Goal: Task Accomplishment & Management: Manage account settings

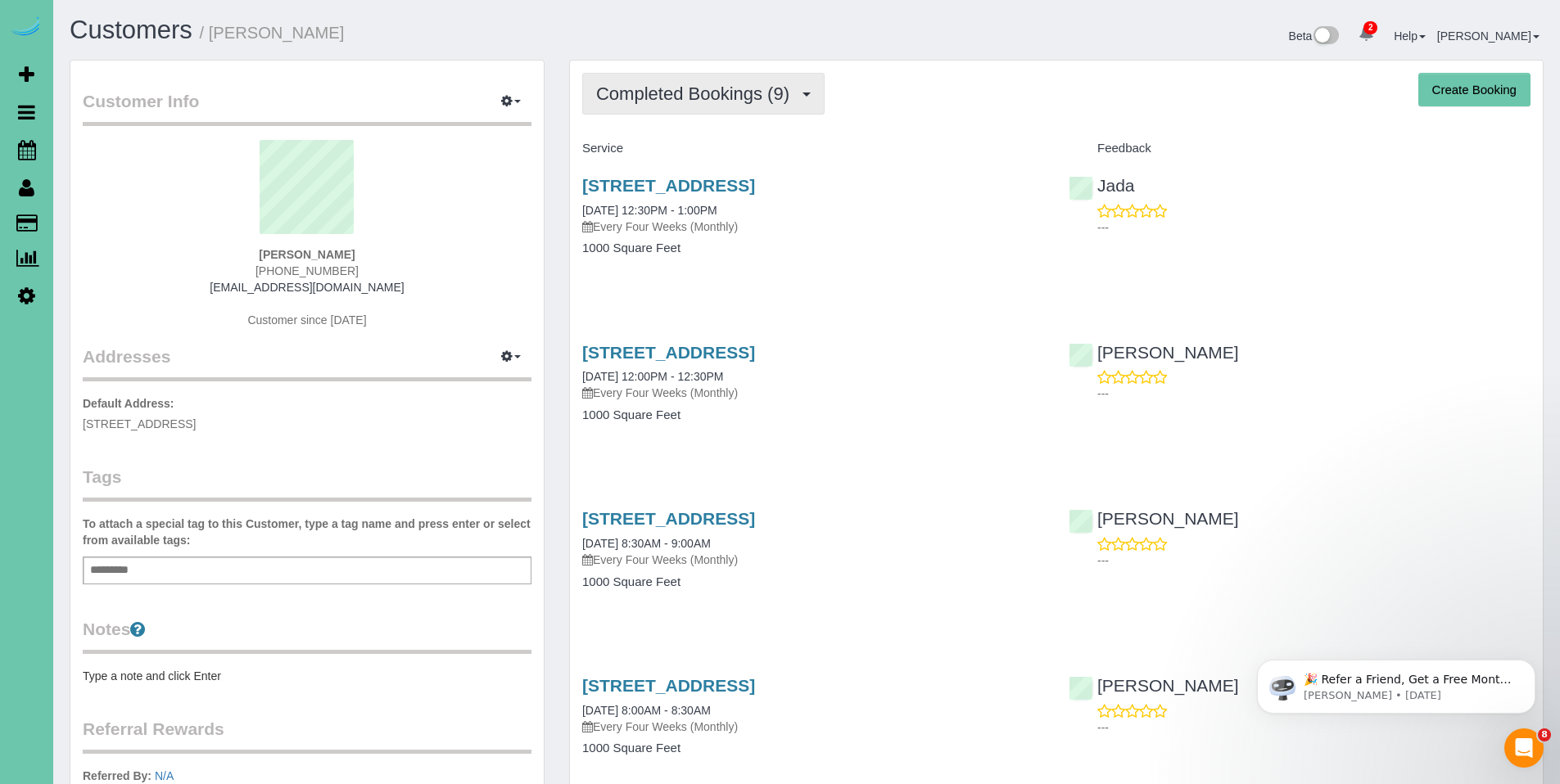
click at [712, 101] on span "Completed Bookings (9)" at bounding box center [696, 93] width 201 height 21
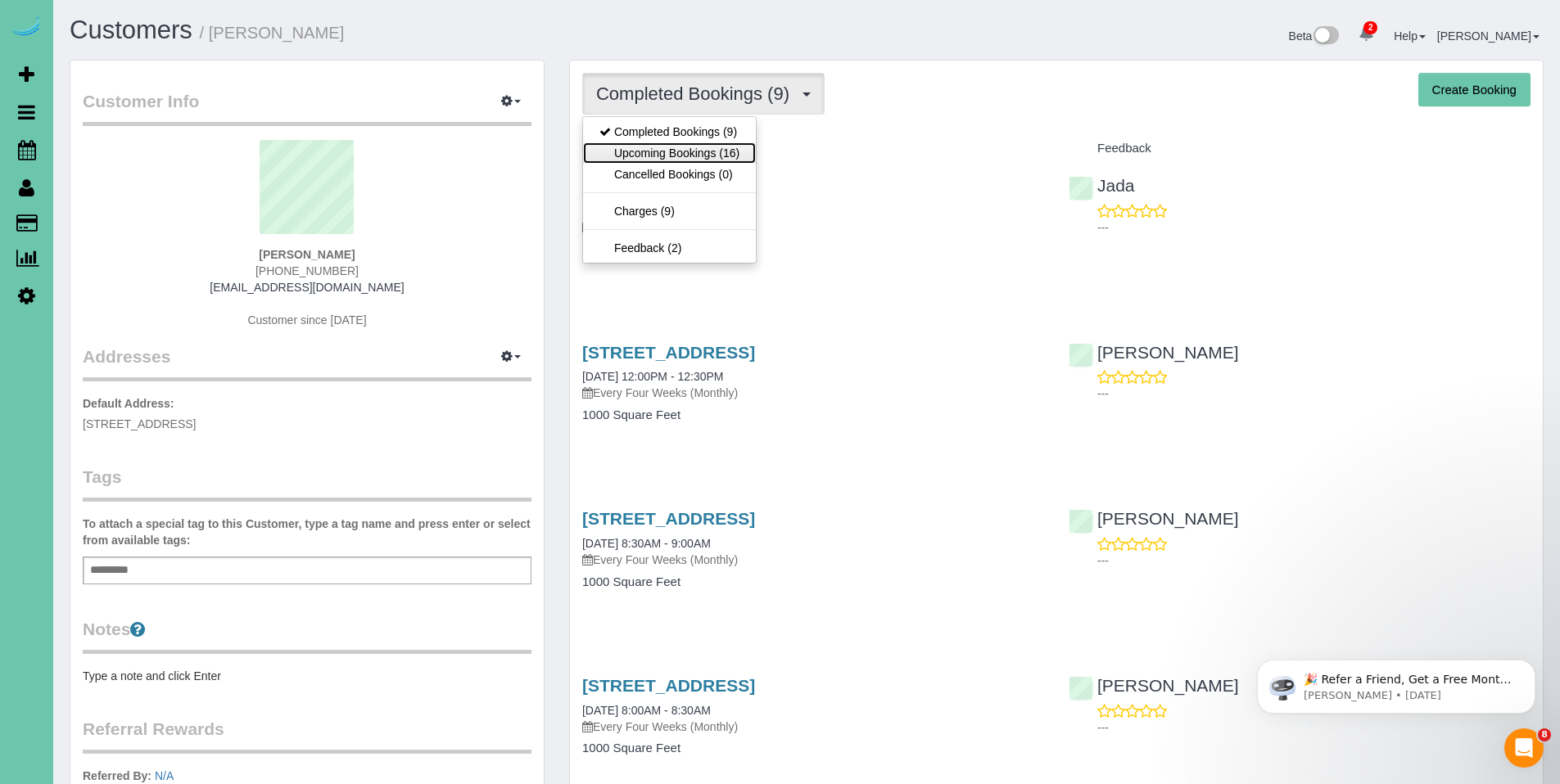
click at [688, 160] on link "Upcoming Bookings (16)" at bounding box center [670, 153] width 173 height 22
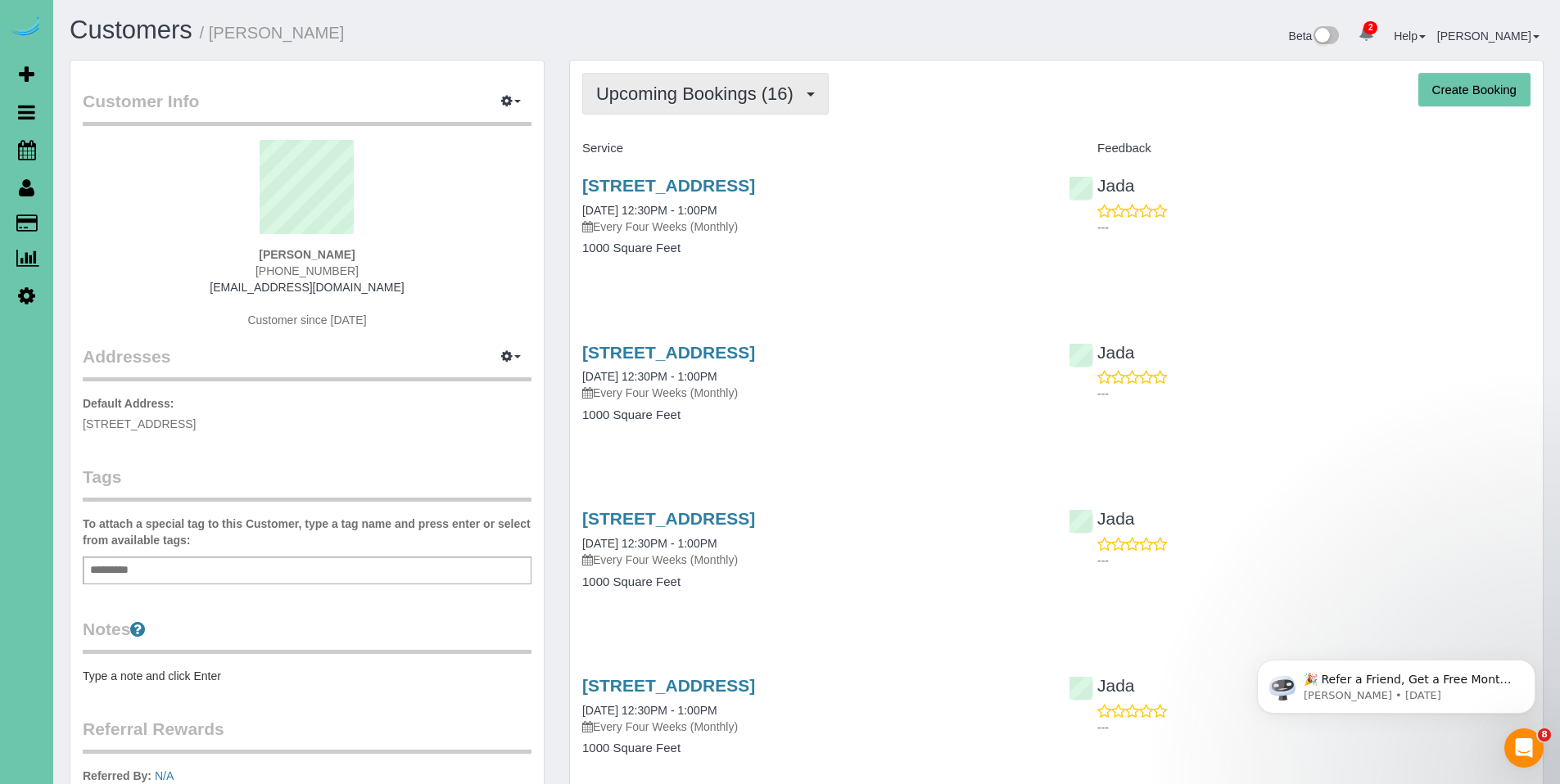
click at [658, 93] on span "Upcoming Bookings (16)" at bounding box center [699, 93] width 206 height 21
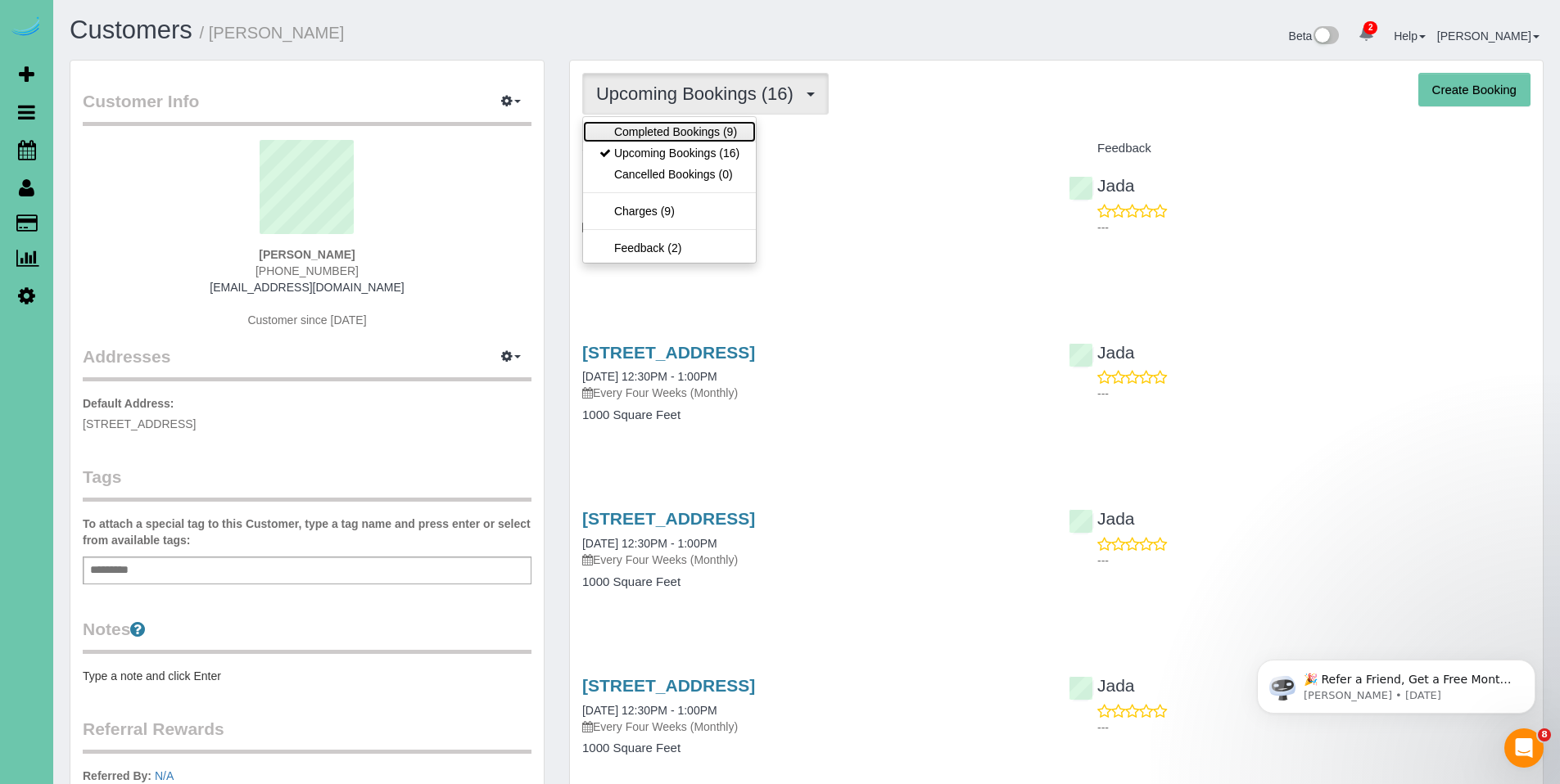
click at [658, 131] on link "Completed Bookings (9)" at bounding box center [670, 132] width 173 height 22
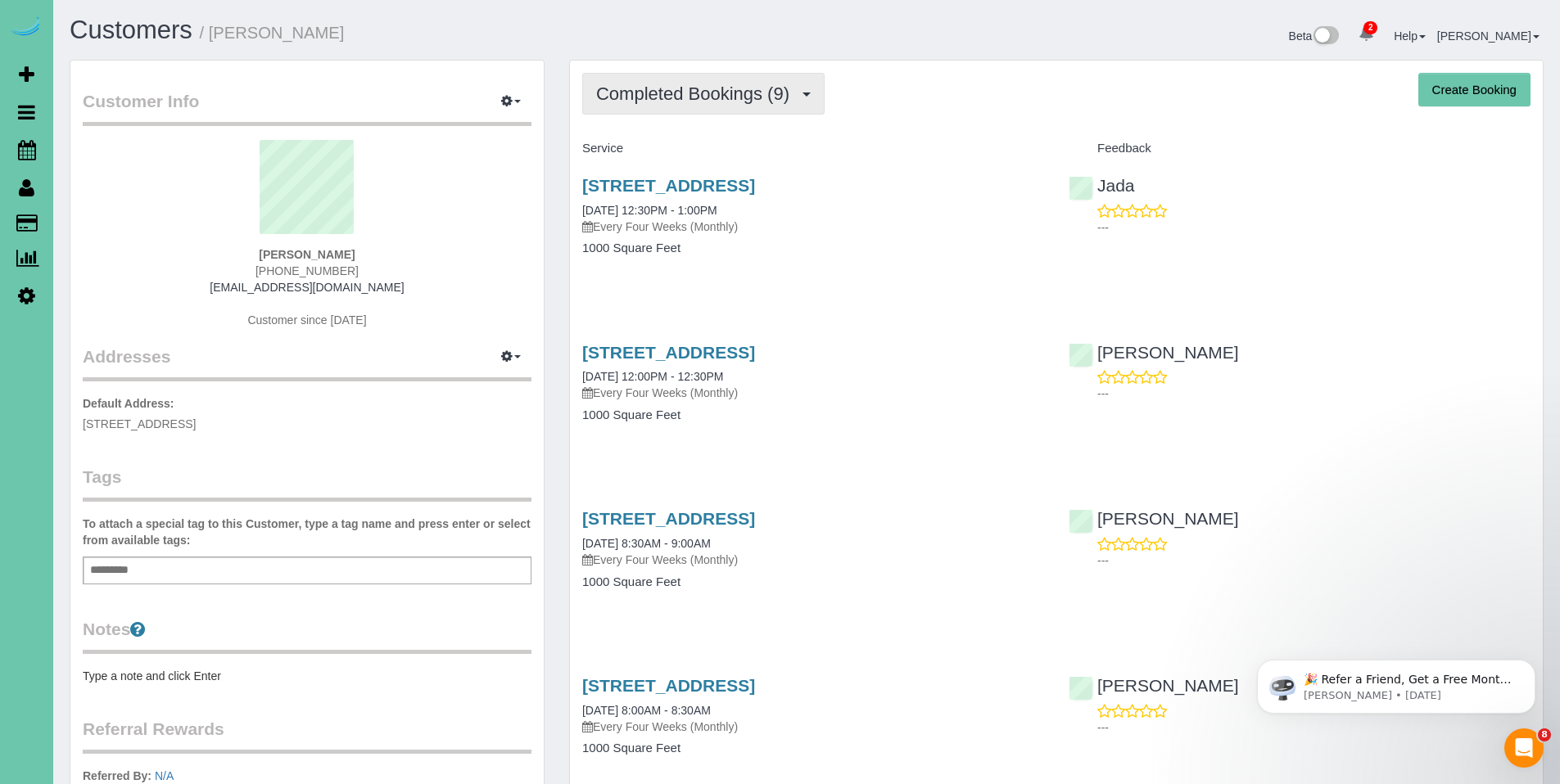
click at [704, 93] on span "Completed Bookings (9)" at bounding box center [696, 93] width 201 height 21
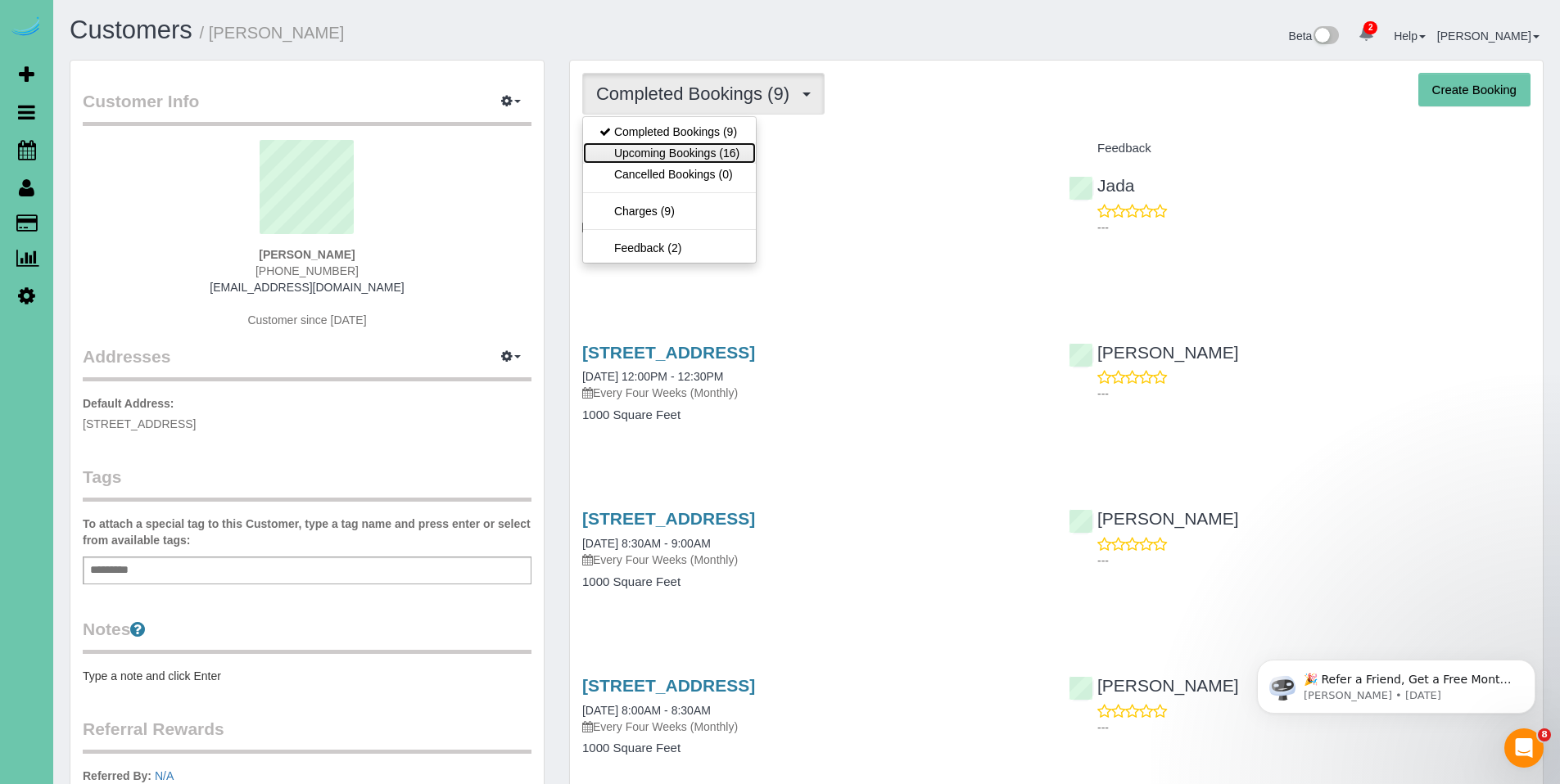
click at [682, 152] on link "Upcoming Bookings (16)" at bounding box center [670, 153] width 173 height 22
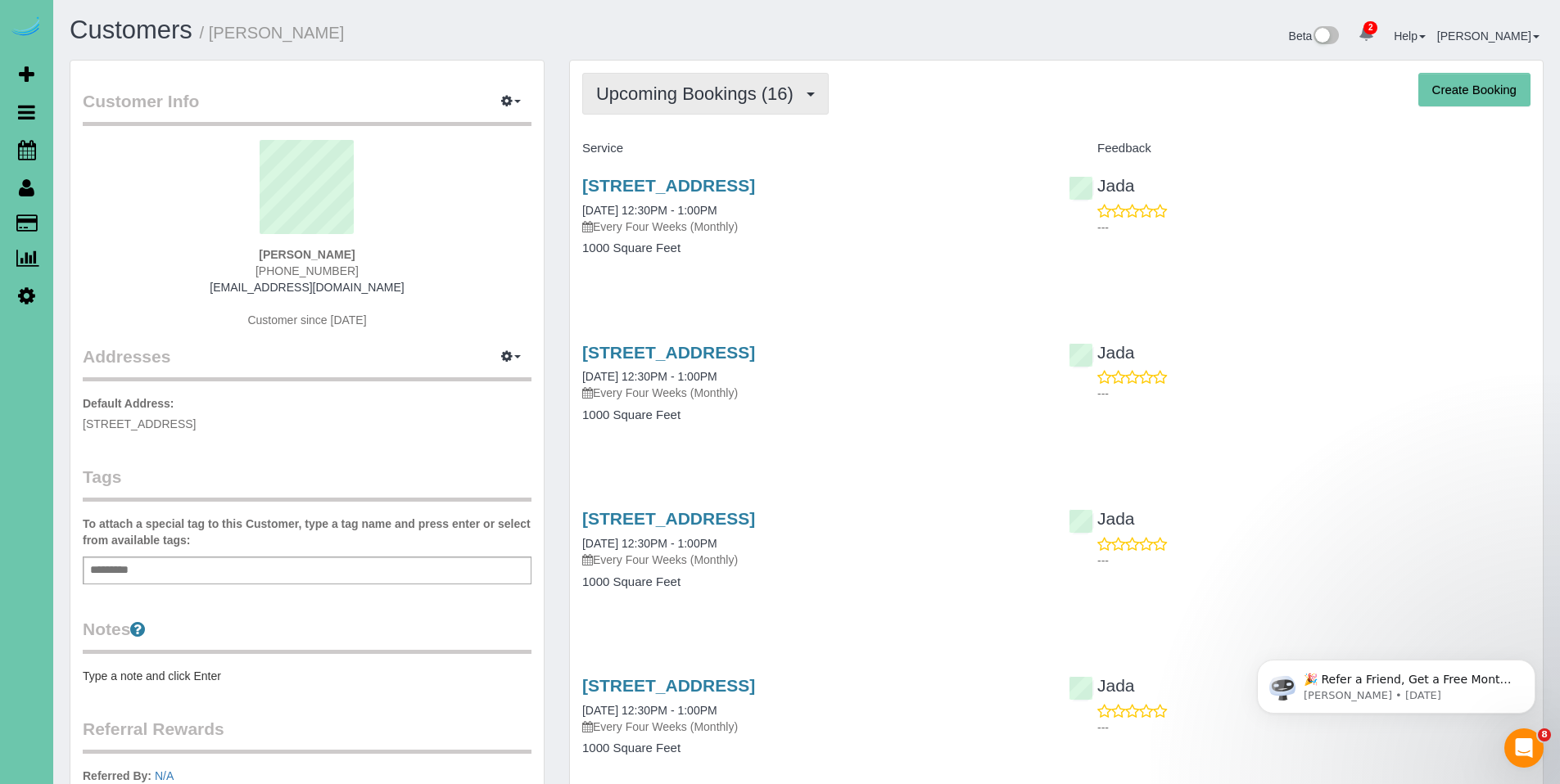
click at [672, 97] on span "Upcoming Bookings (16)" at bounding box center [699, 93] width 206 height 21
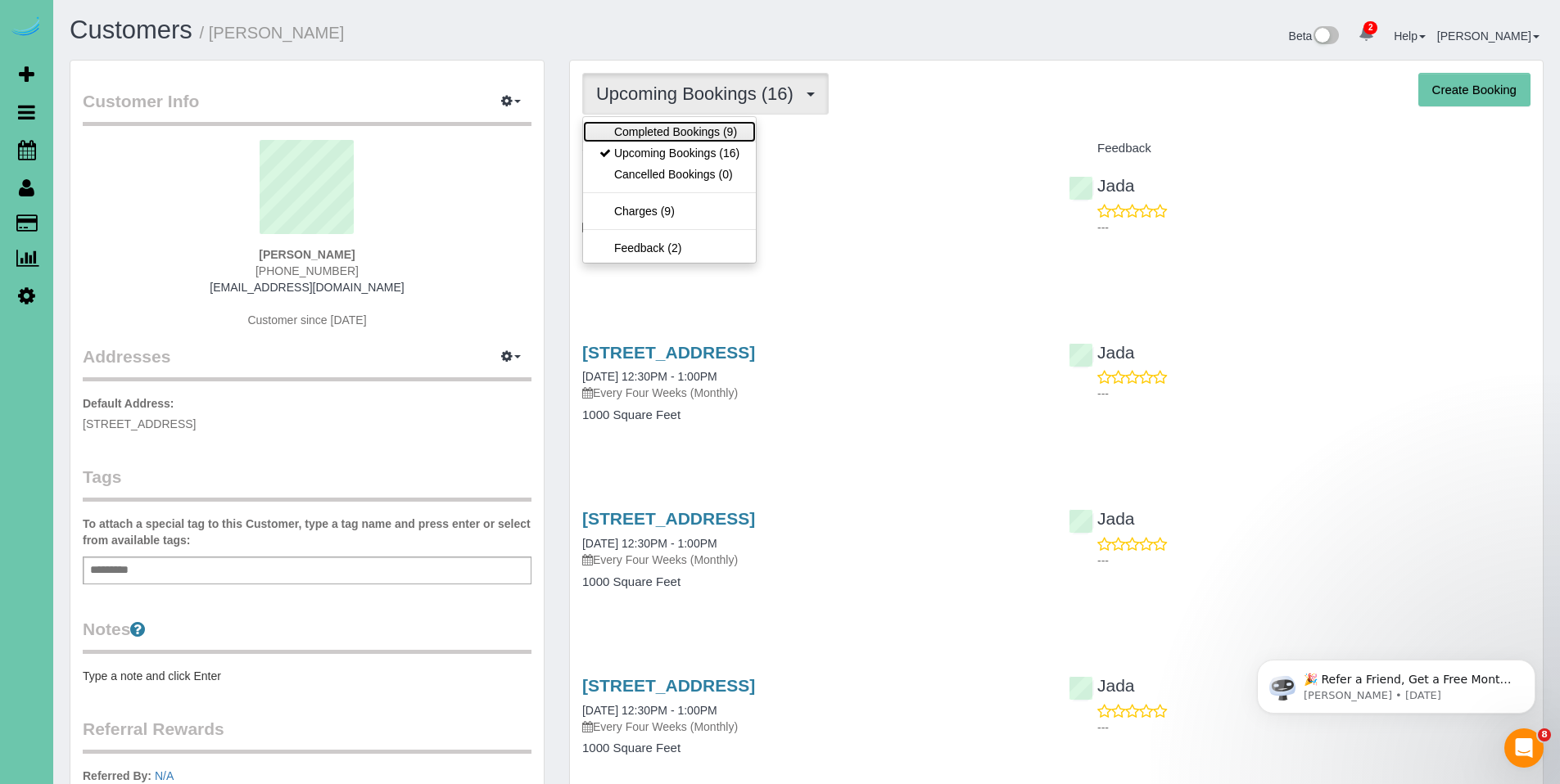
click at [663, 131] on link "Completed Bookings (9)" at bounding box center [670, 132] width 173 height 22
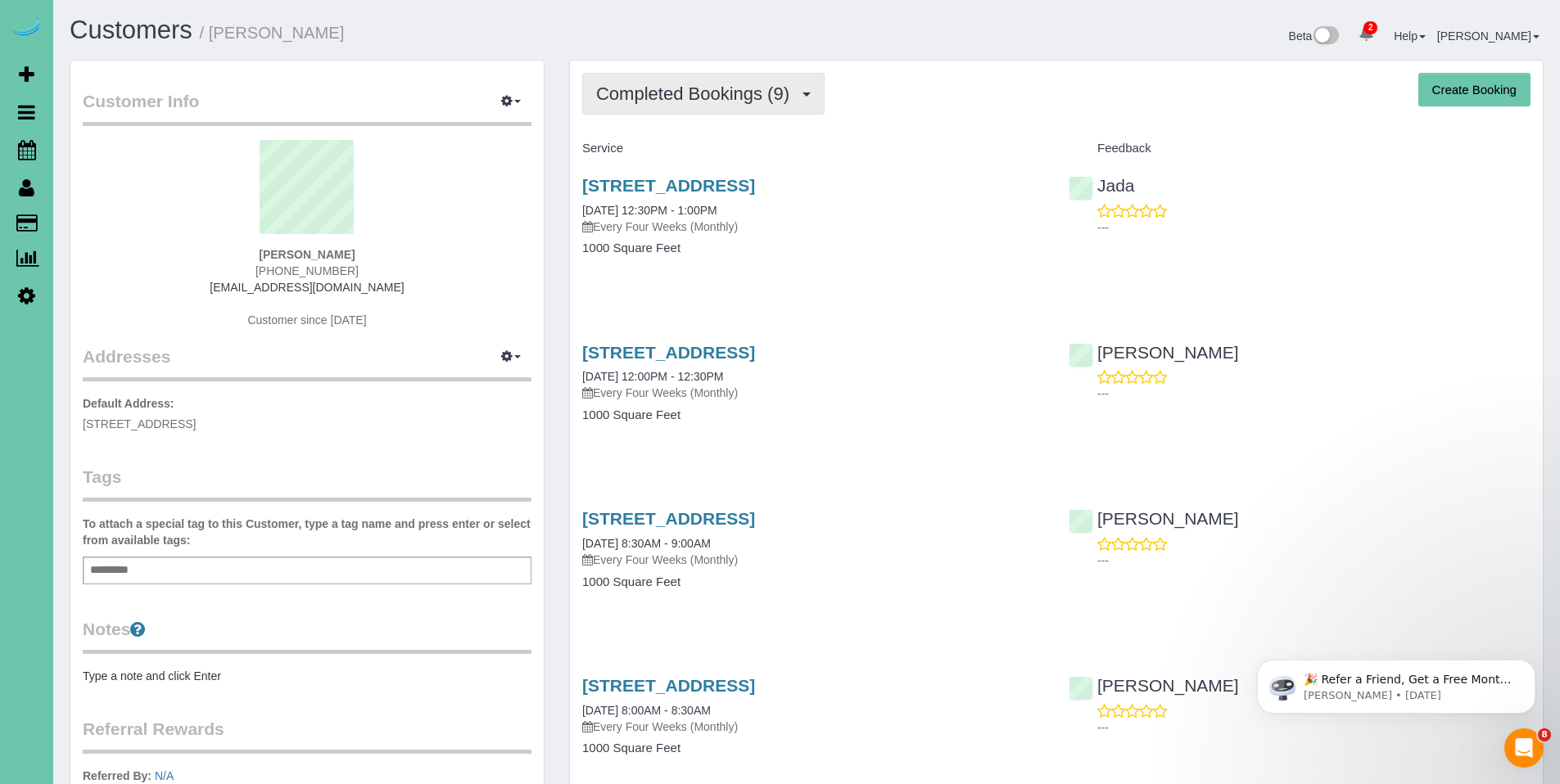
click at [697, 92] on span "Completed Bookings (9)" at bounding box center [696, 93] width 201 height 21
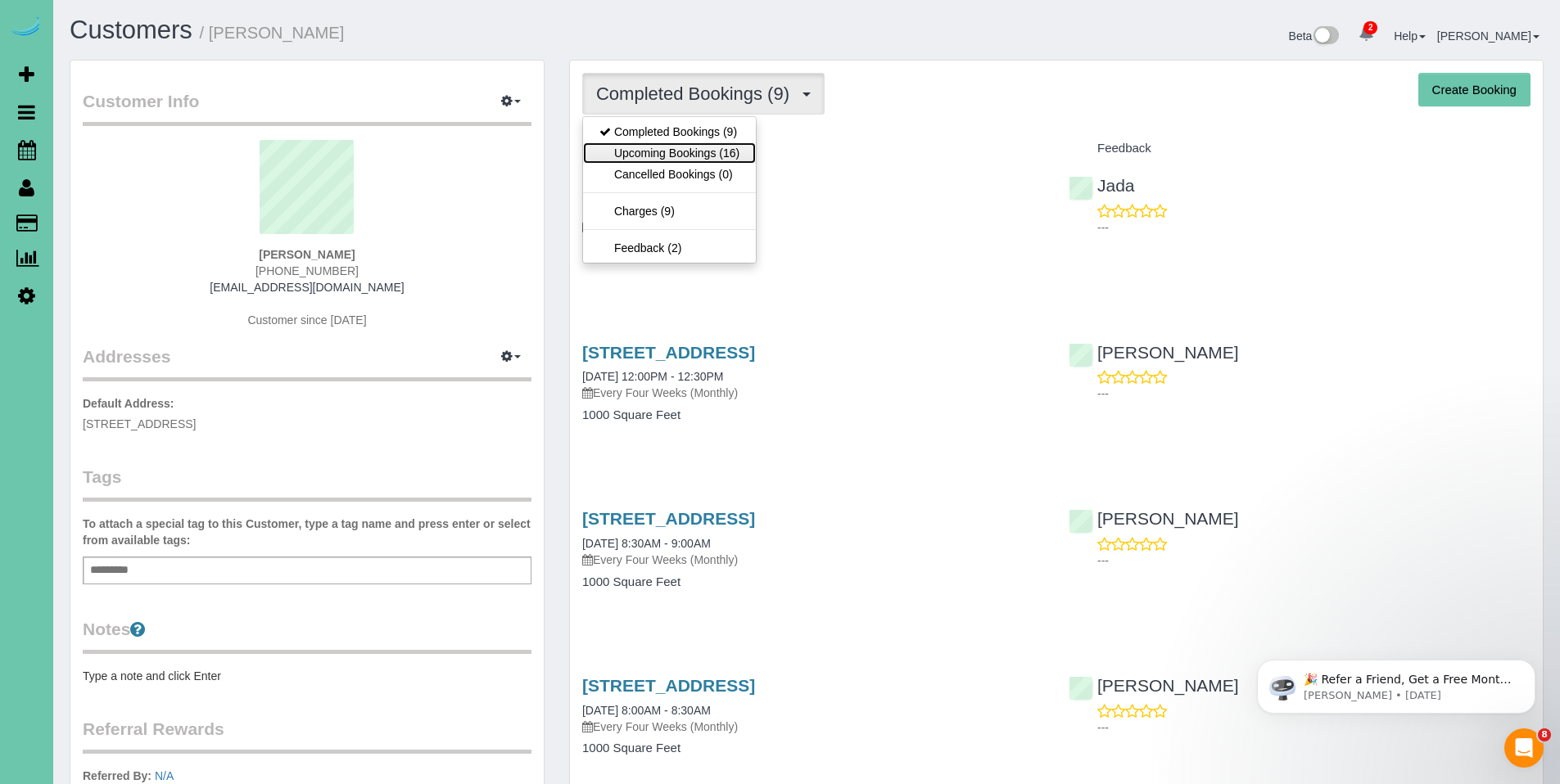
click at [665, 142] on link "Upcoming Bookings (16)" at bounding box center [670, 153] width 173 height 22
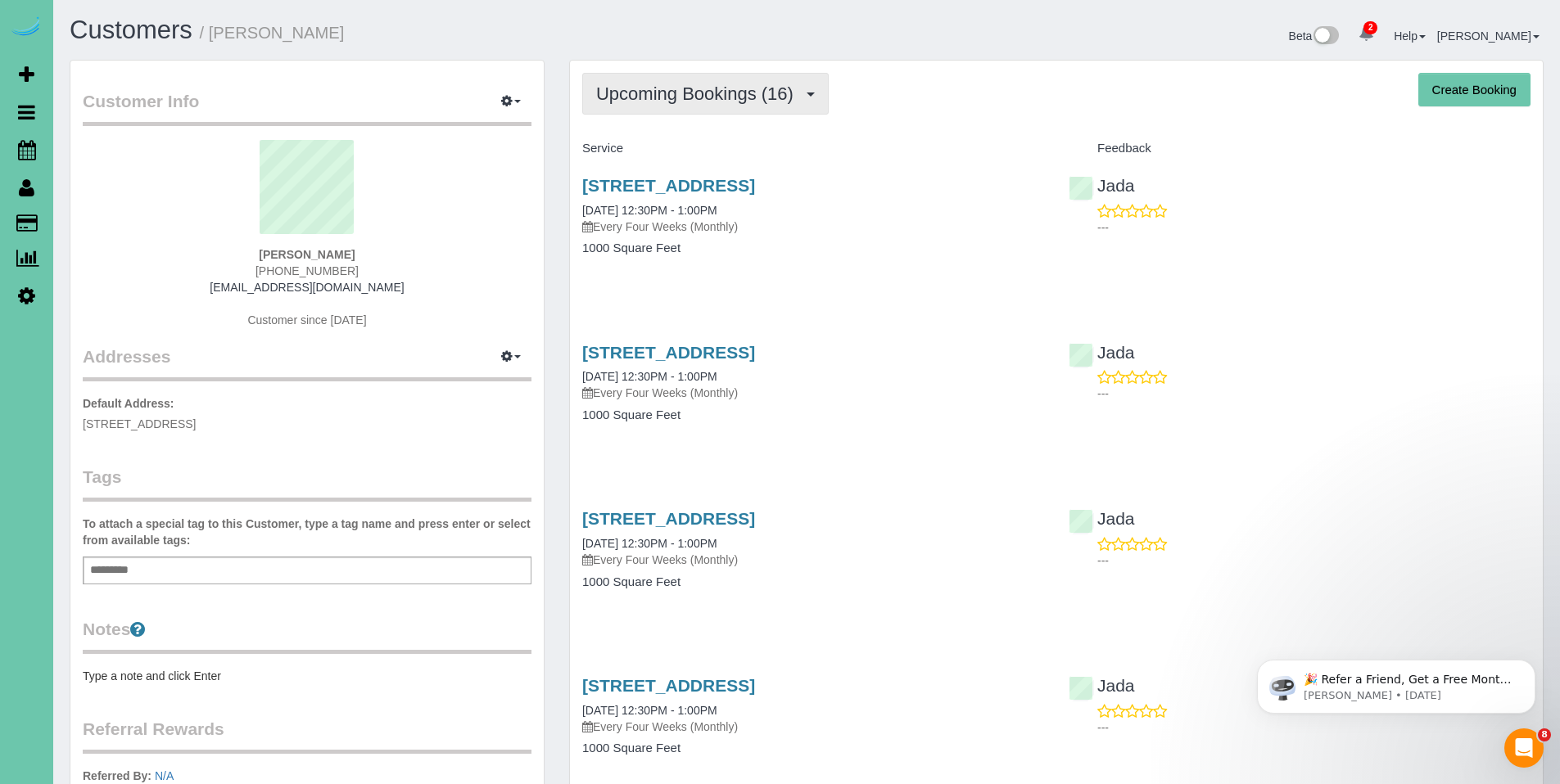
click at [677, 87] on span "Upcoming Bookings (16)" at bounding box center [699, 93] width 206 height 21
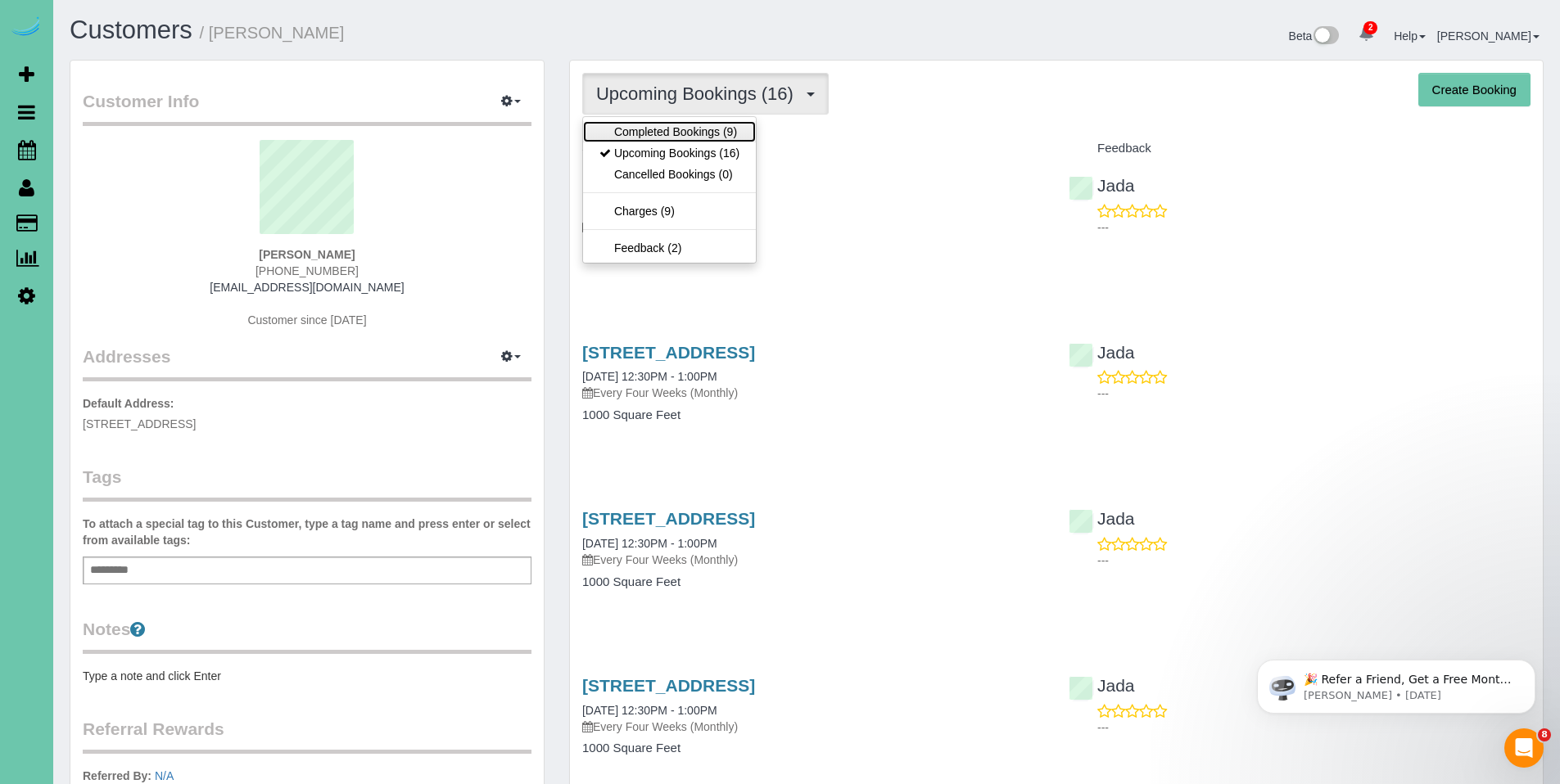
click at [673, 130] on link "Completed Bookings (9)" at bounding box center [670, 132] width 173 height 22
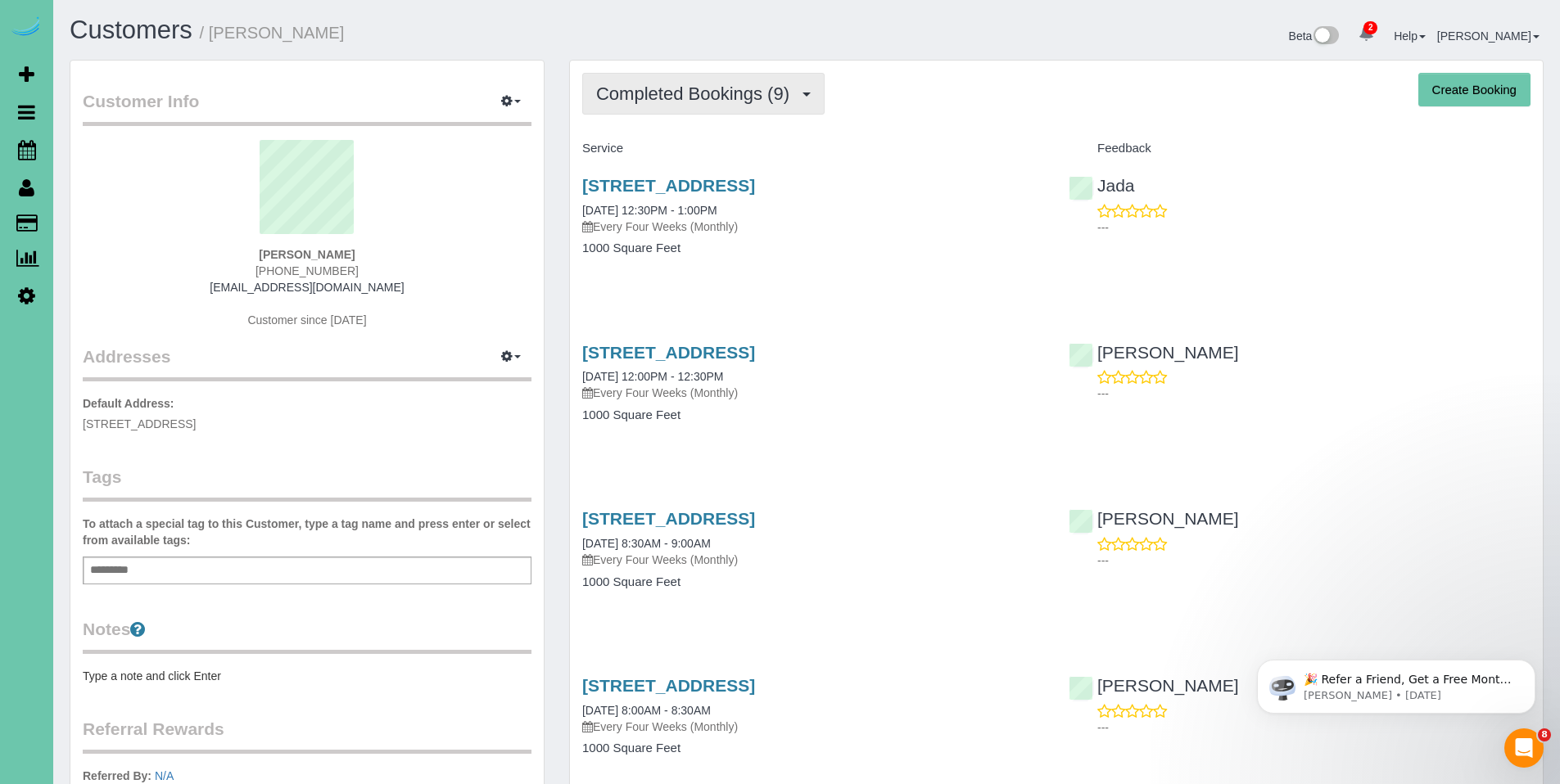
click at [650, 83] on span "Completed Bookings (9)" at bounding box center [696, 93] width 201 height 21
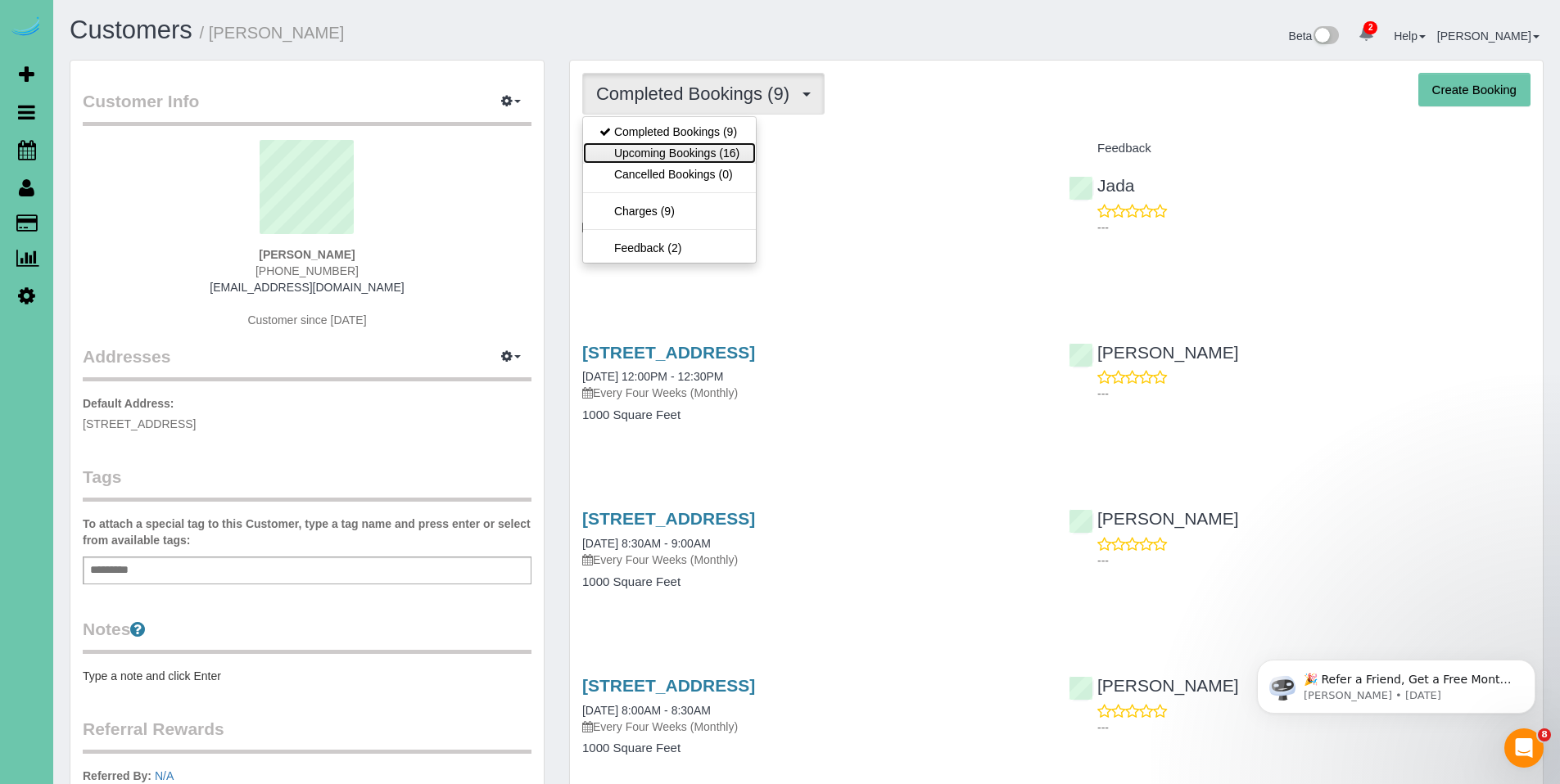
click at [648, 155] on link "Upcoming Bookings (16)" at bounding box center [670, 153] width 173 height 22
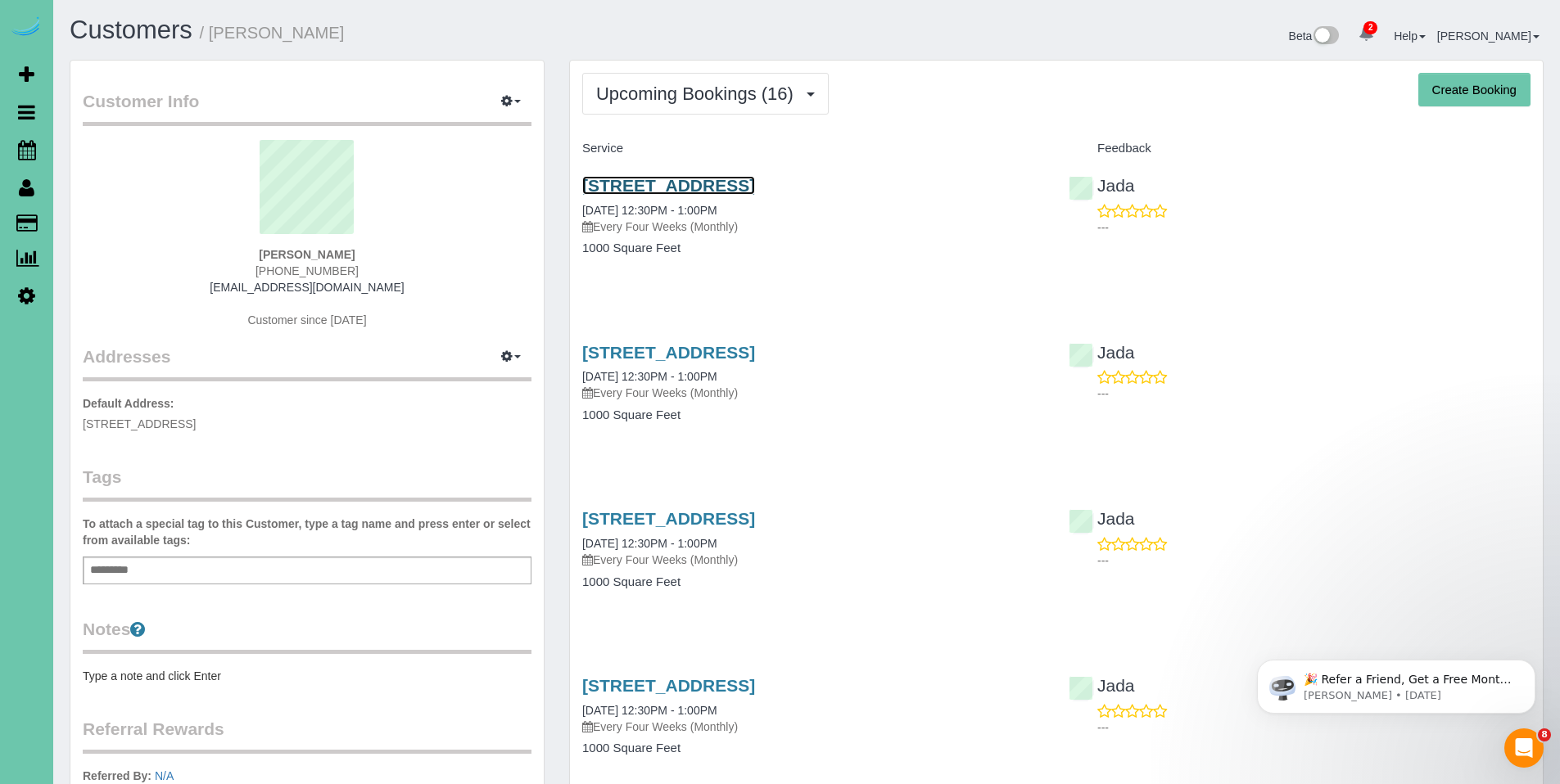
click at [682, 185] on link "[STREET_ADDRESS]" at bounding box center [669, 185] width 173 height 19
drag, startPoint x: 856, startPoint y: 184, endPoint x: 566, endPoint y: 183, distance: 290.0
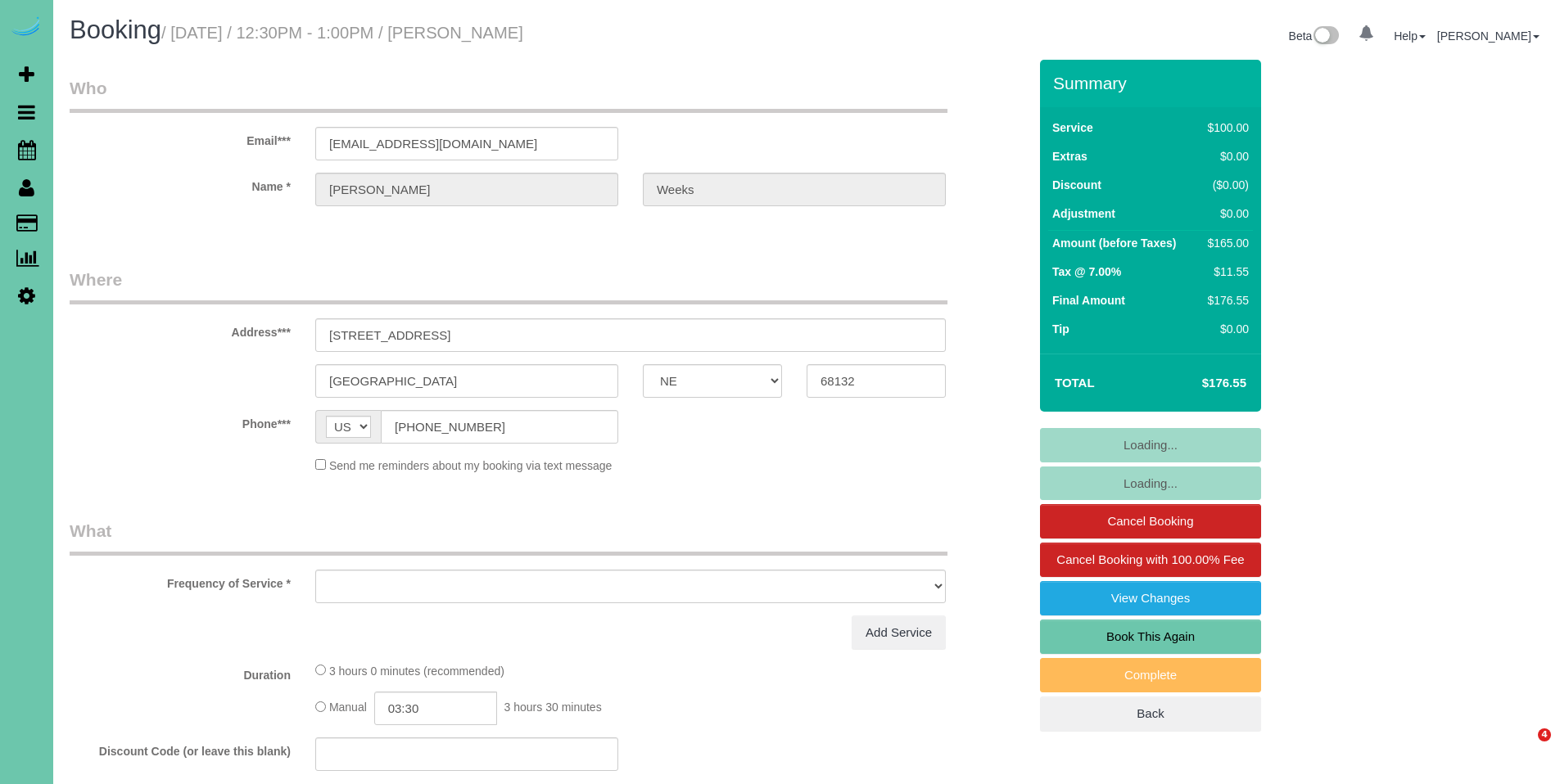
select select "NE"
select select "object:639"
select select "string:fspay-c999ee5d-3f75-4b3b-b9b7-70c4a9f040f3"
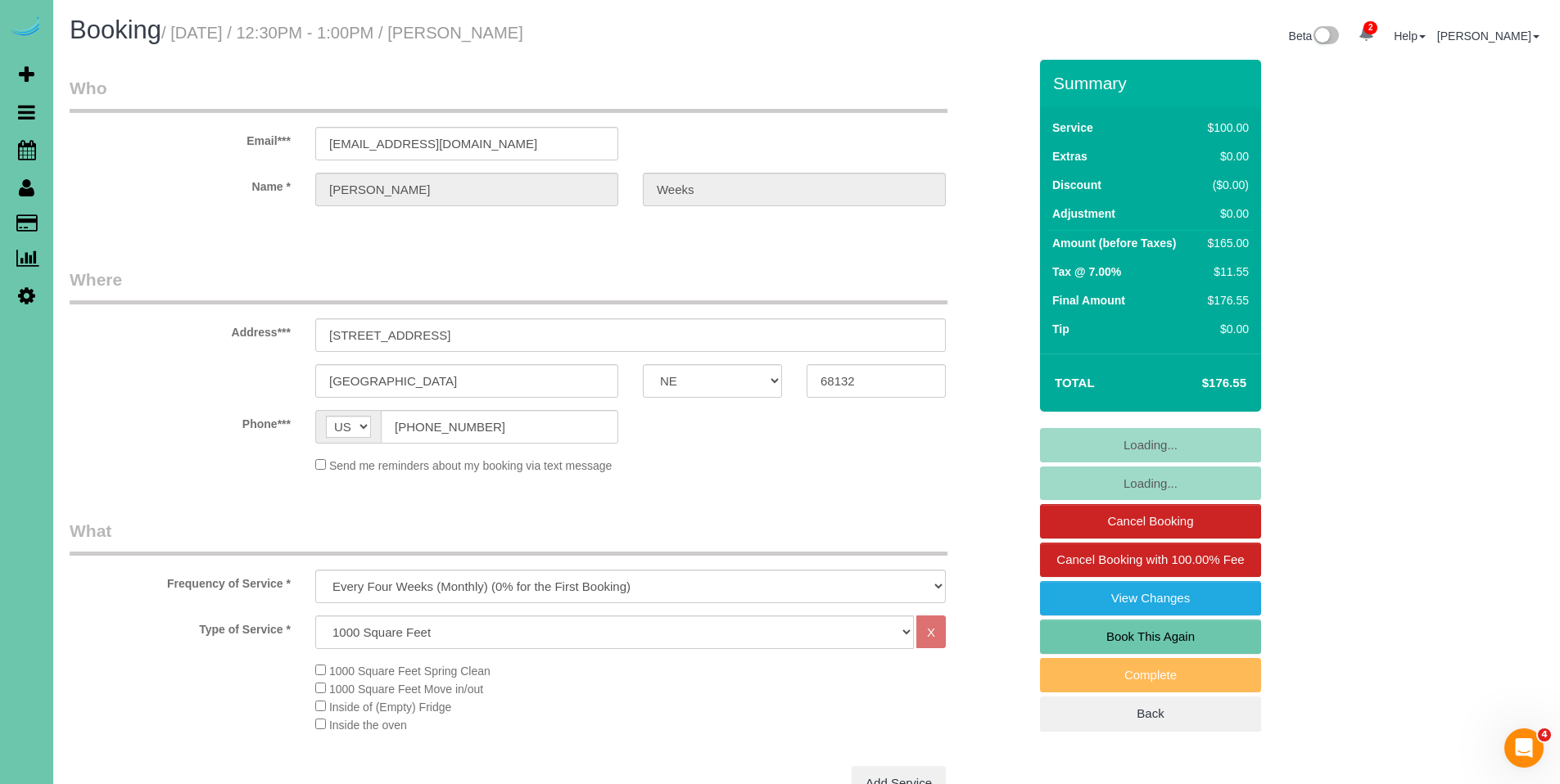
select select "object:672"
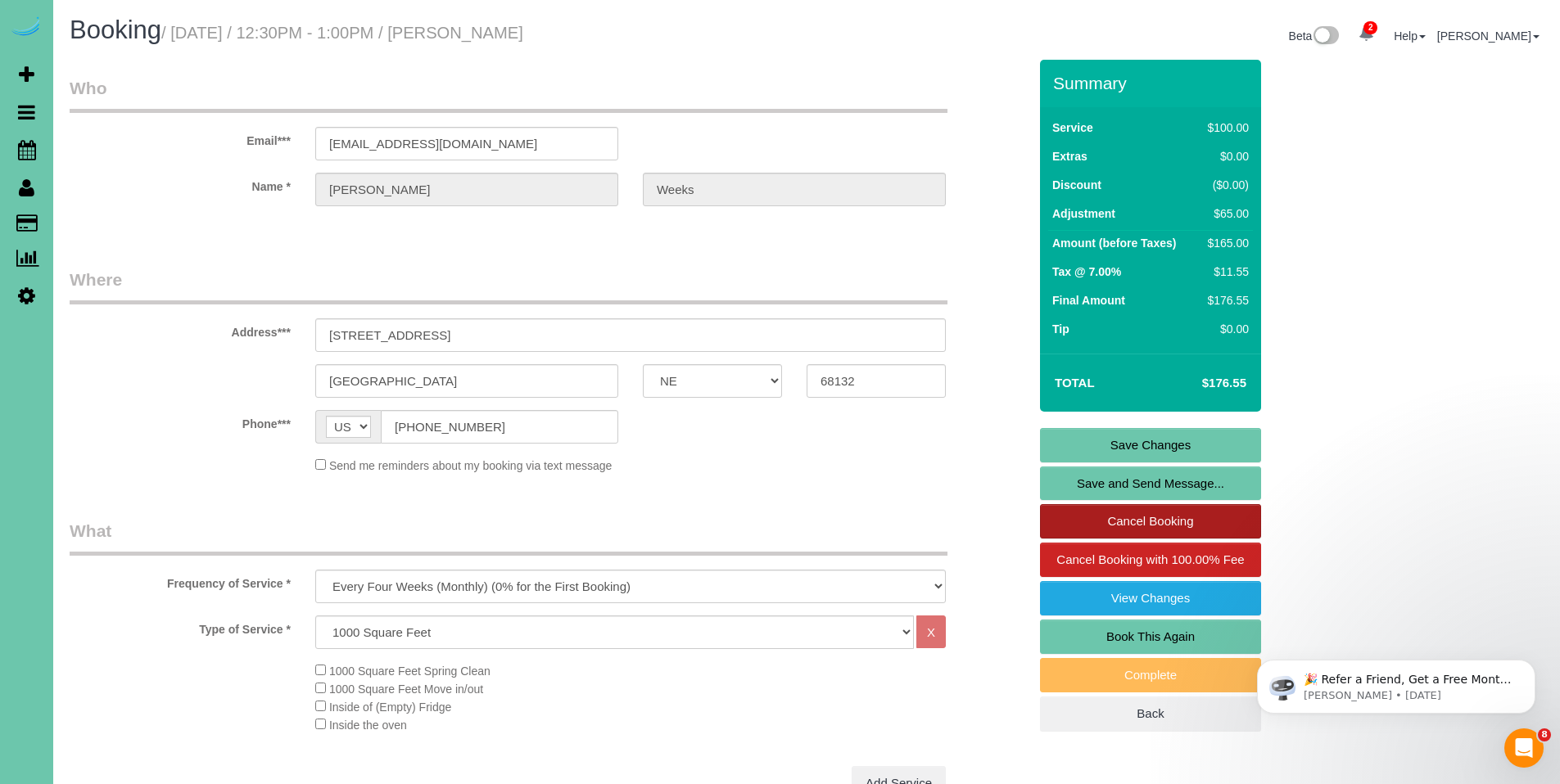
click at [1189, 520] on link "Cancel Booking" at bounding box center [1149, 520] width 221 height 34
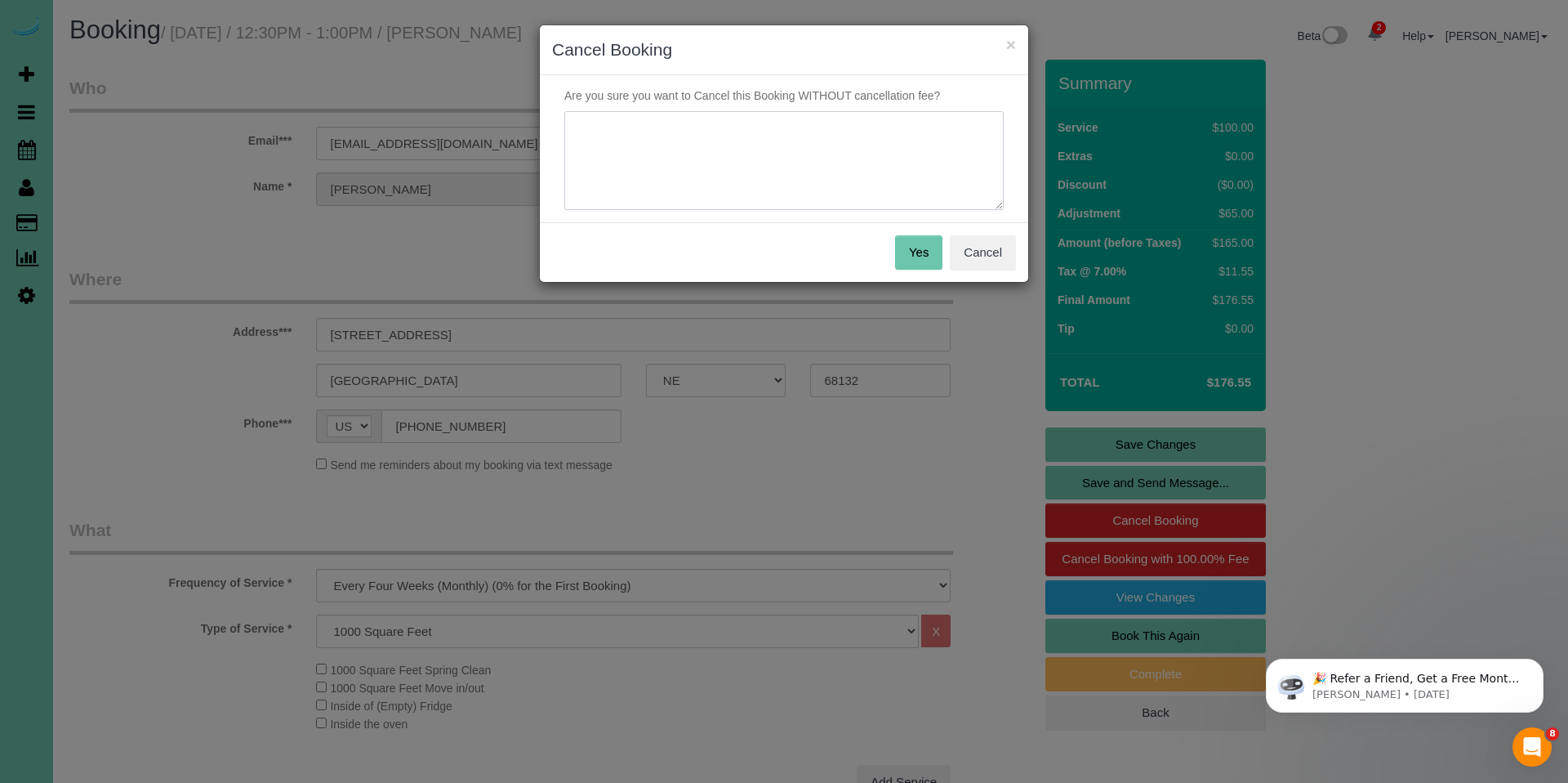
click at [647, 156] on textarea at bounding box center [784, 161] width 439 height 100
type textarea "Skipping as she just cleaned her house for an open house. We have her scheduled…"
click at [925, 248] on button "Yes" at bounding box center [918, 252] width 47 height 34
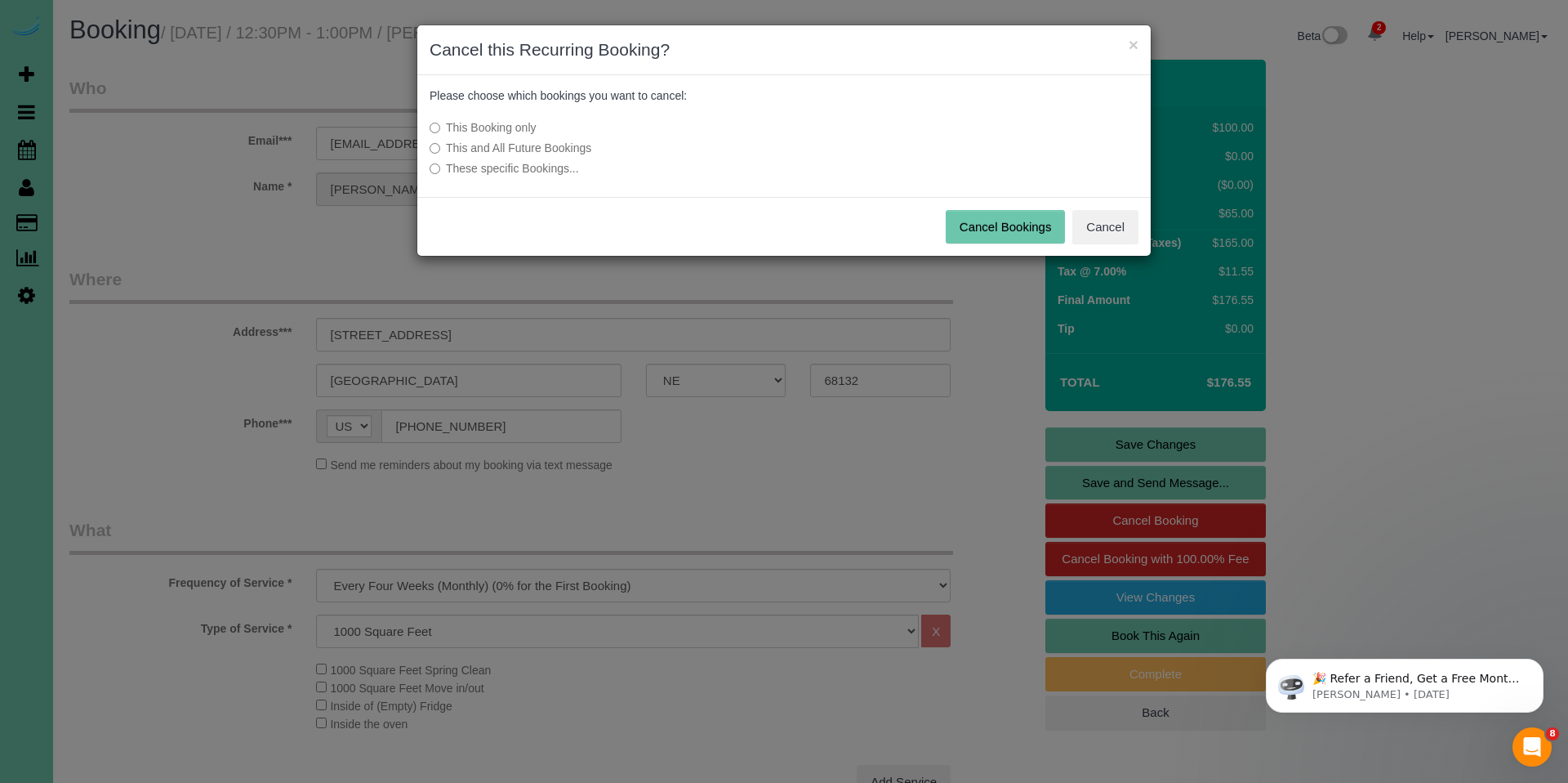
click at [1008, 225] on button "Cancel Bookings" at bounding box center [1006, 227] width 120 height 34
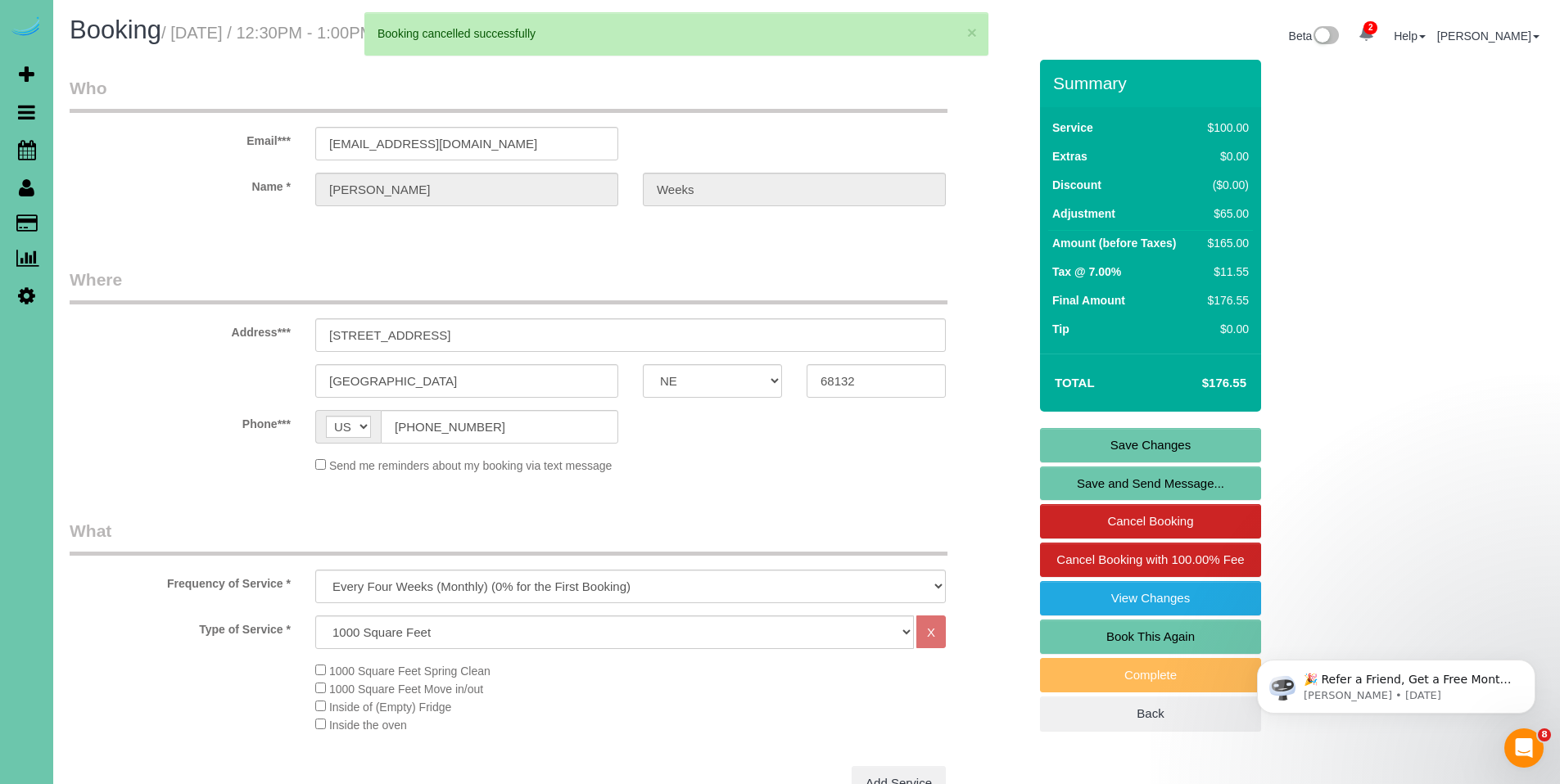
drag, startPoint x: 493, startPoint y: 336, endPoint x: 331, endPoint y: 331, distance: 162.1
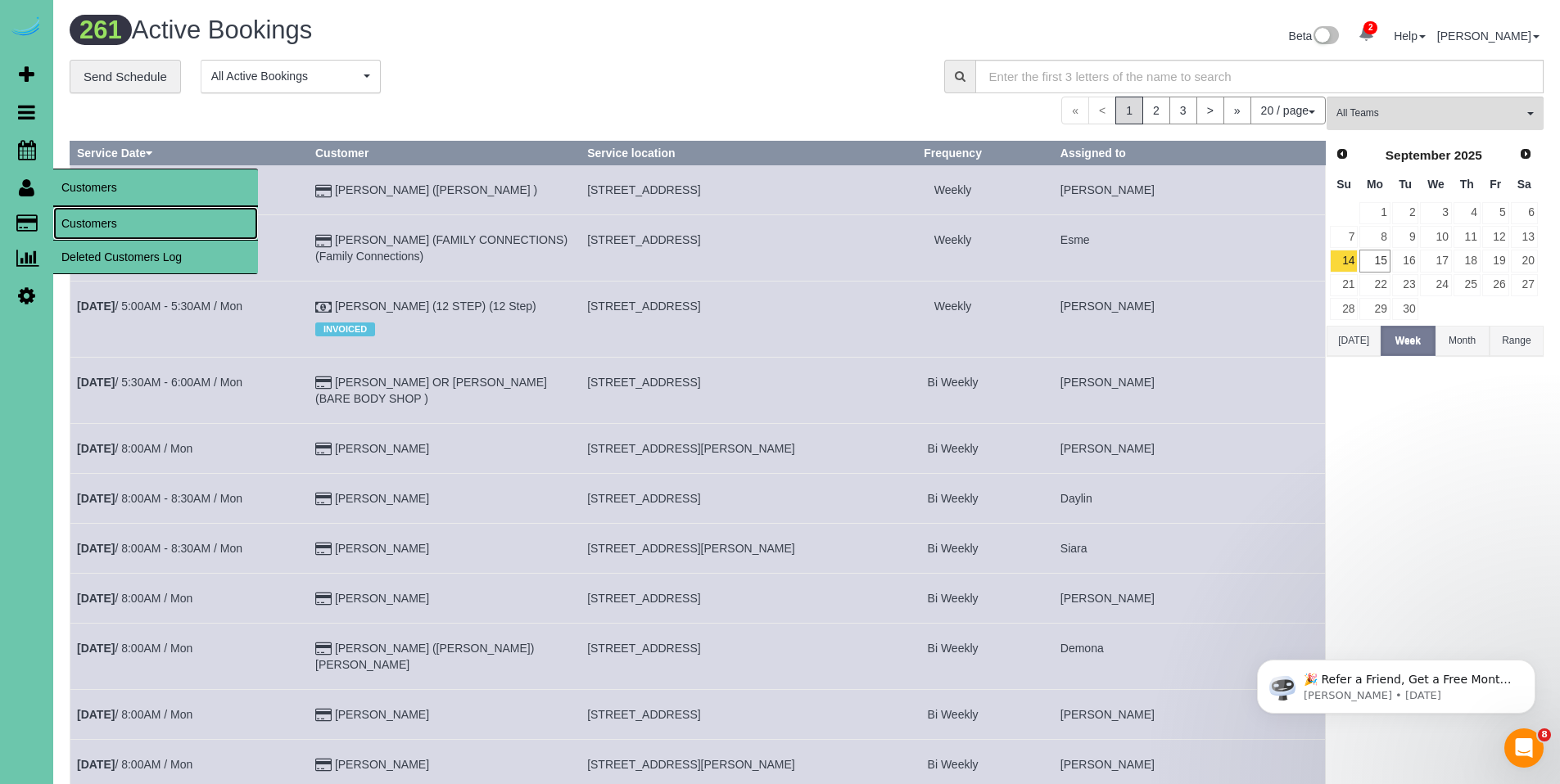
click at [93, 223] on link "Customers" at bounding box center [155, 222] width 205 height 32
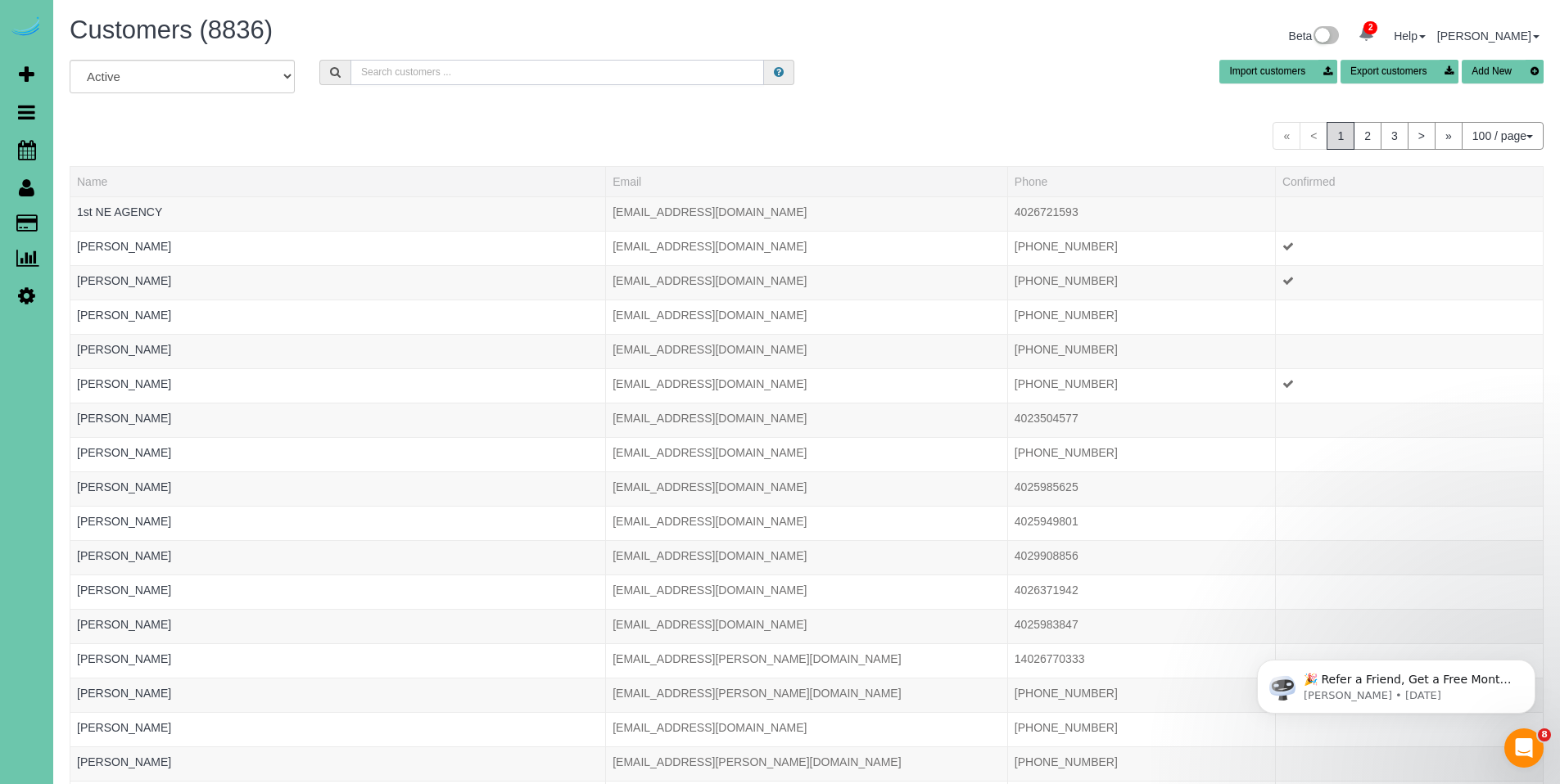
click at [475, 75] on input "text" at bounding box center [557, 73] width 414 height 25
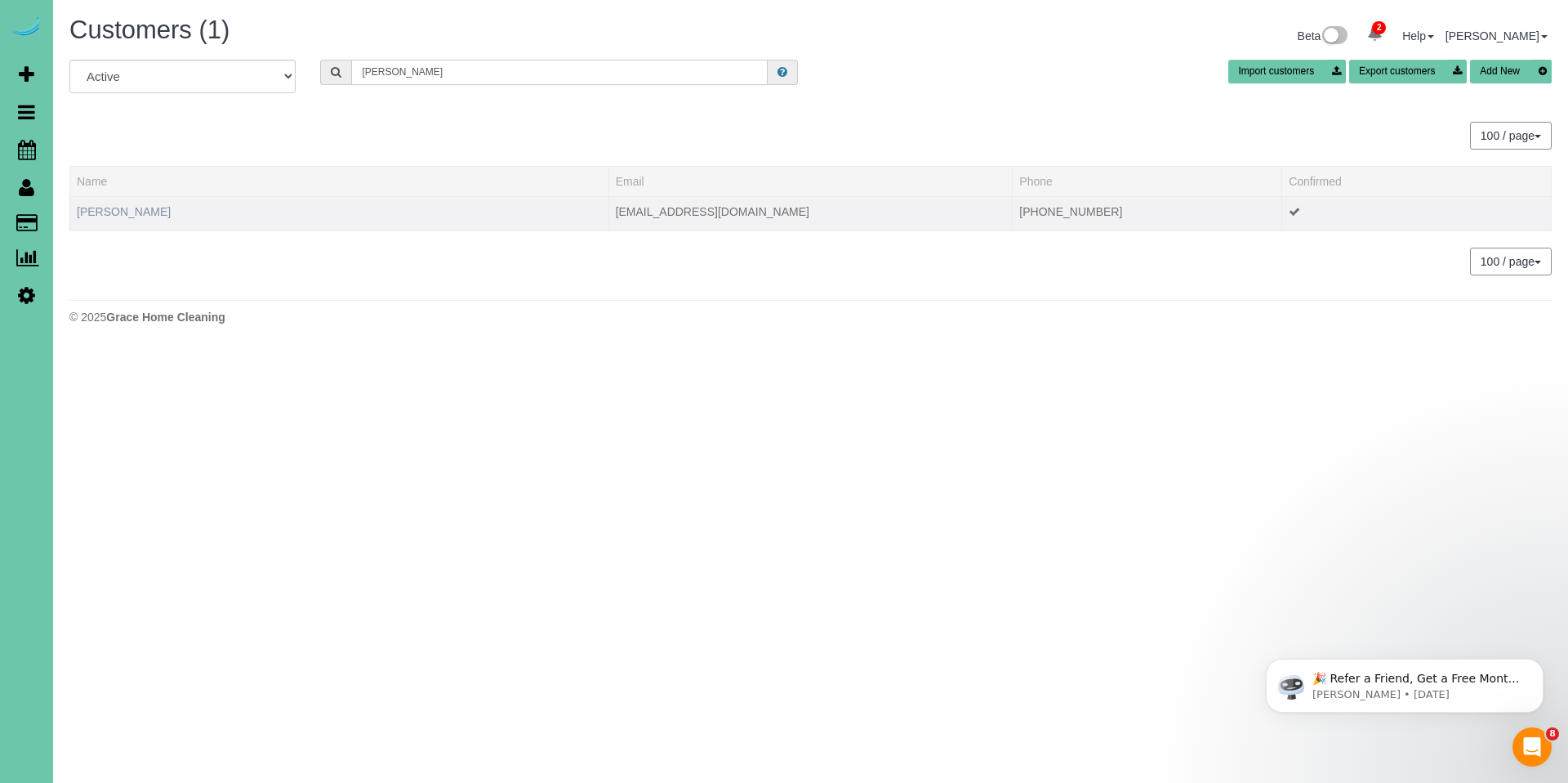
type input "Anna e"
click at [121, 214] on link "Anna Eirinberg" at bounding box center [123, 211] width 94 height 13
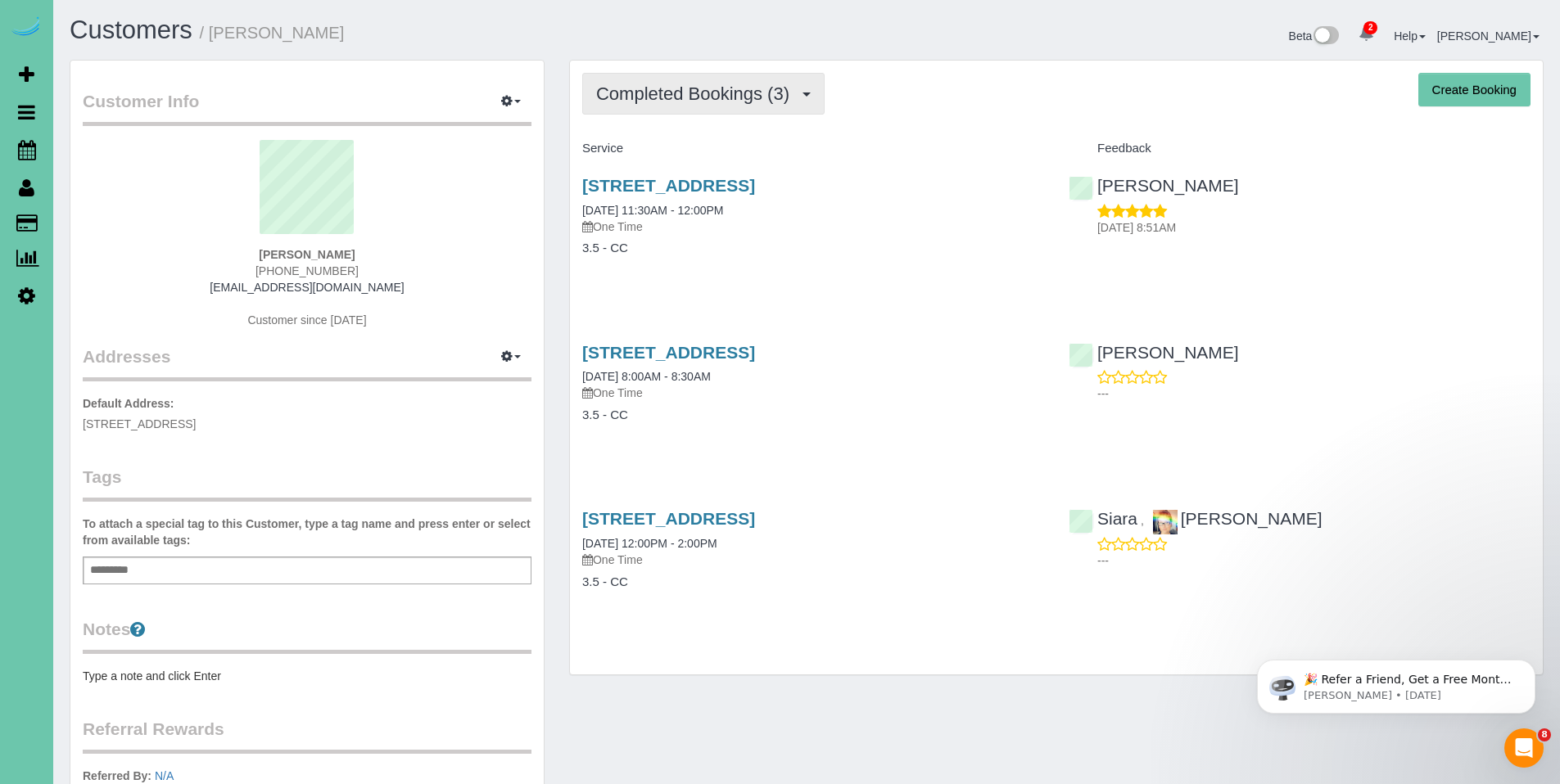
click at [687, 87] on span "Completed Bookings (3)" at bounding box center [696, 93] width 201 height 21
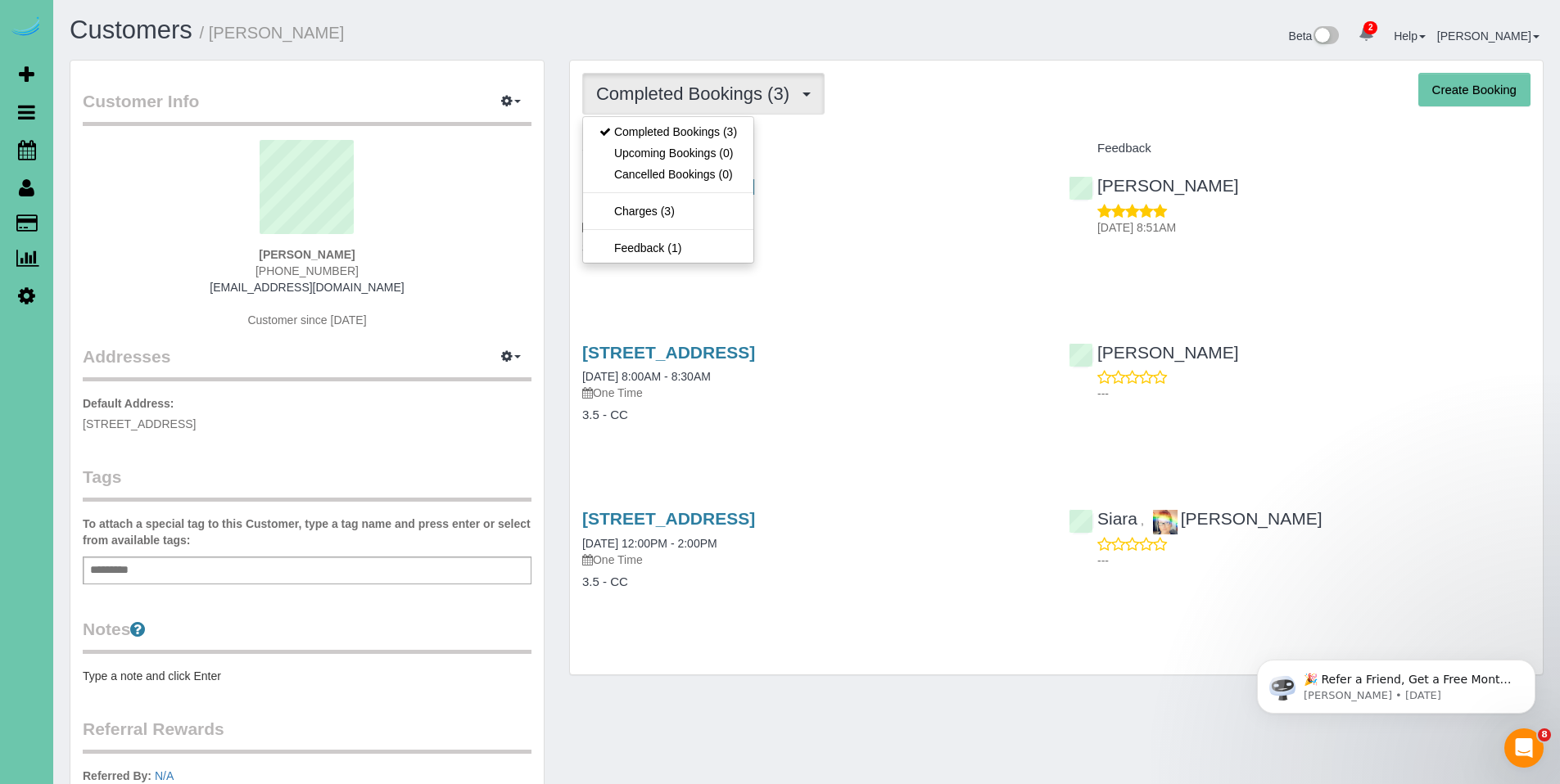
click at [904, 120] on div "Completed Bookings (3) Completed Bookings (3) Upcoming Bookings (0) Cancelled B…" at bounding box center [1056, 368] width 973 height 614
